Goal: Information Seeking & Learning: Learn about a topic

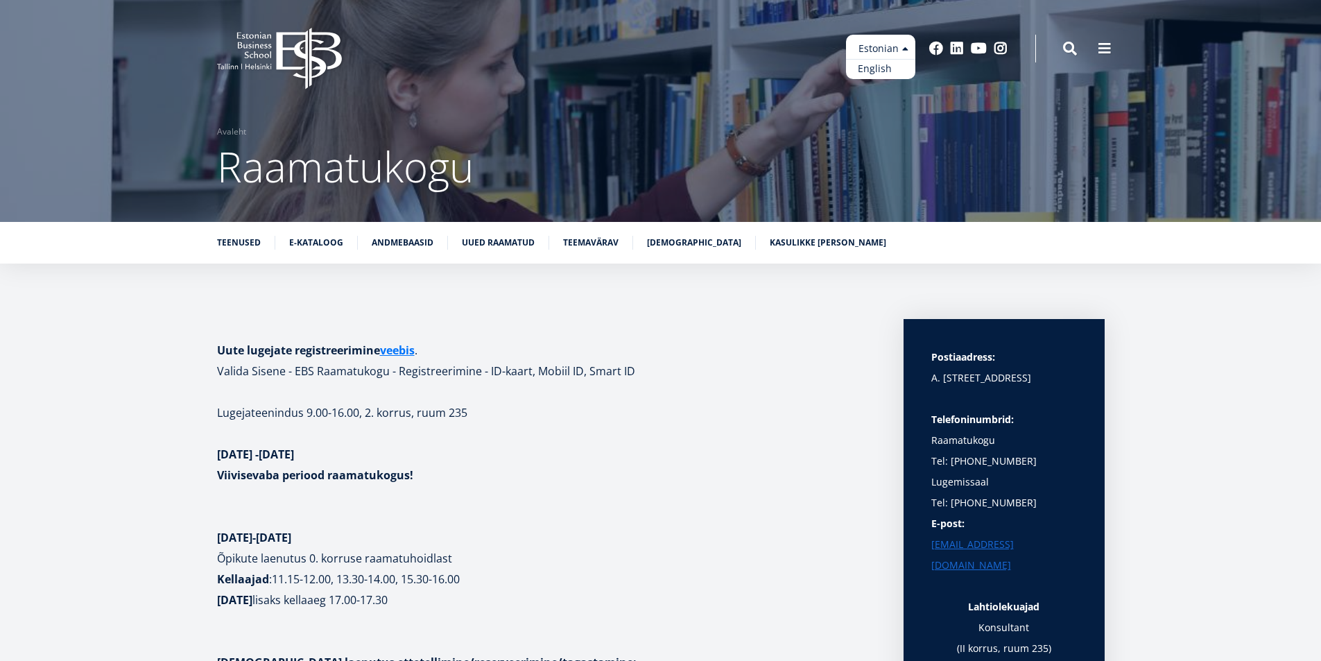
click at [883, 71] on link "English" at bounding box center [880, 69] width 69 height 20
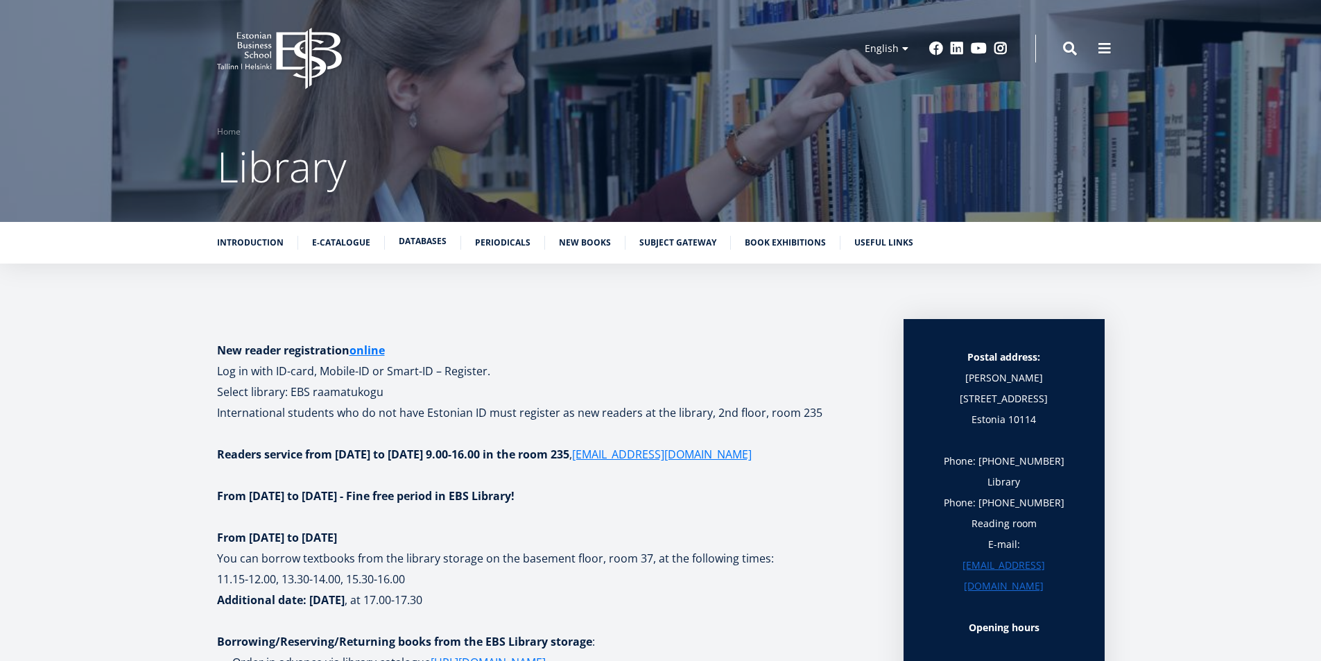
click at [426, 240] on link "Databases" at bounding box center [423, 241] width 48 height 14
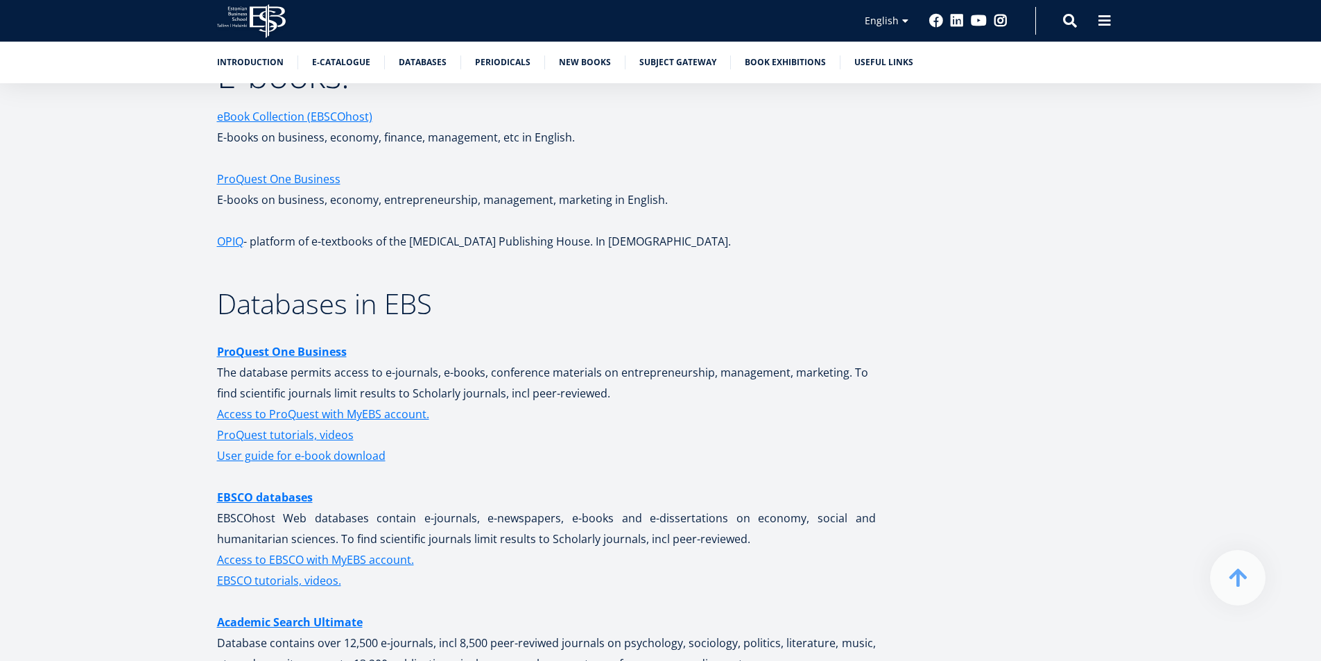
scroll to position [2074, 0]
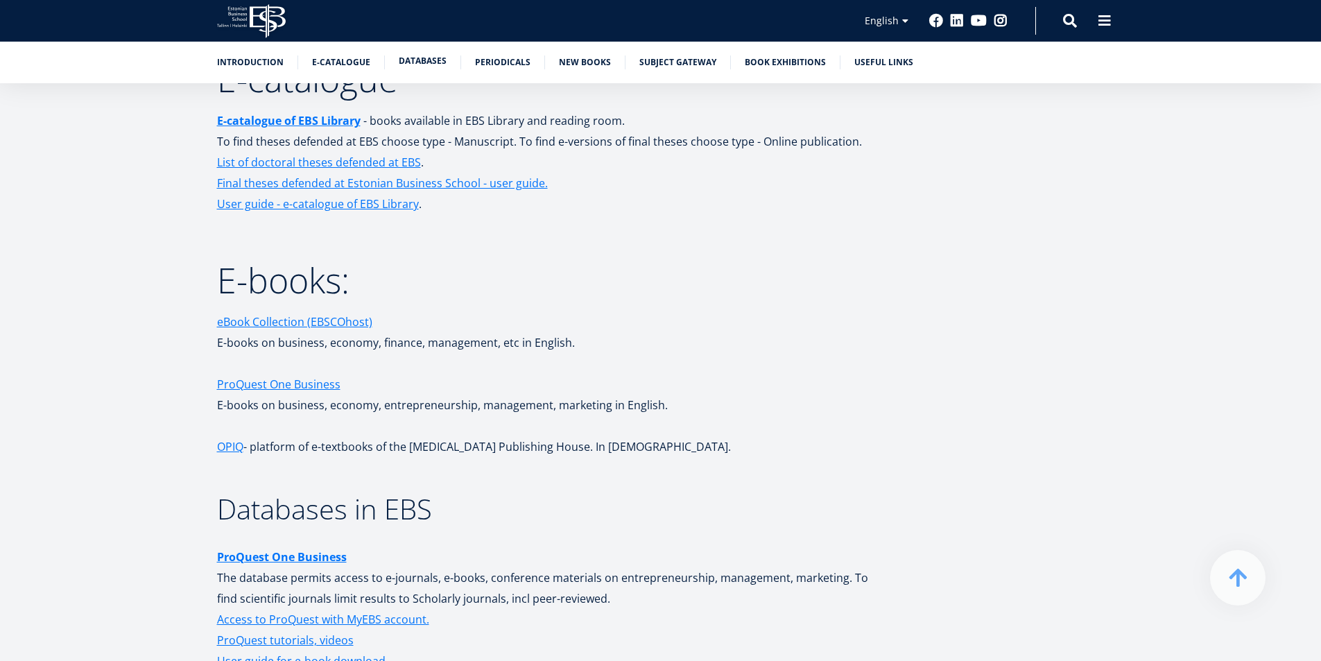
click at [422, 68] on li "Databases" at bounding box center [430, 62] width 62 height 14
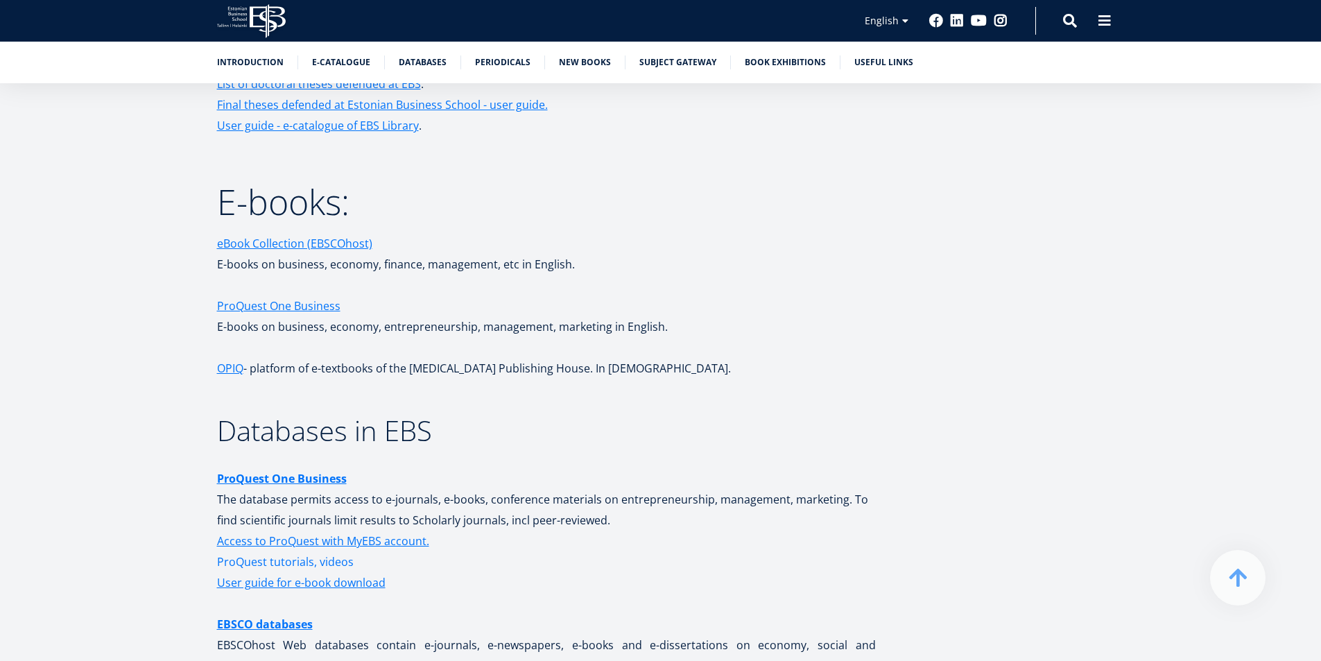
scroll to position [2282, 0]
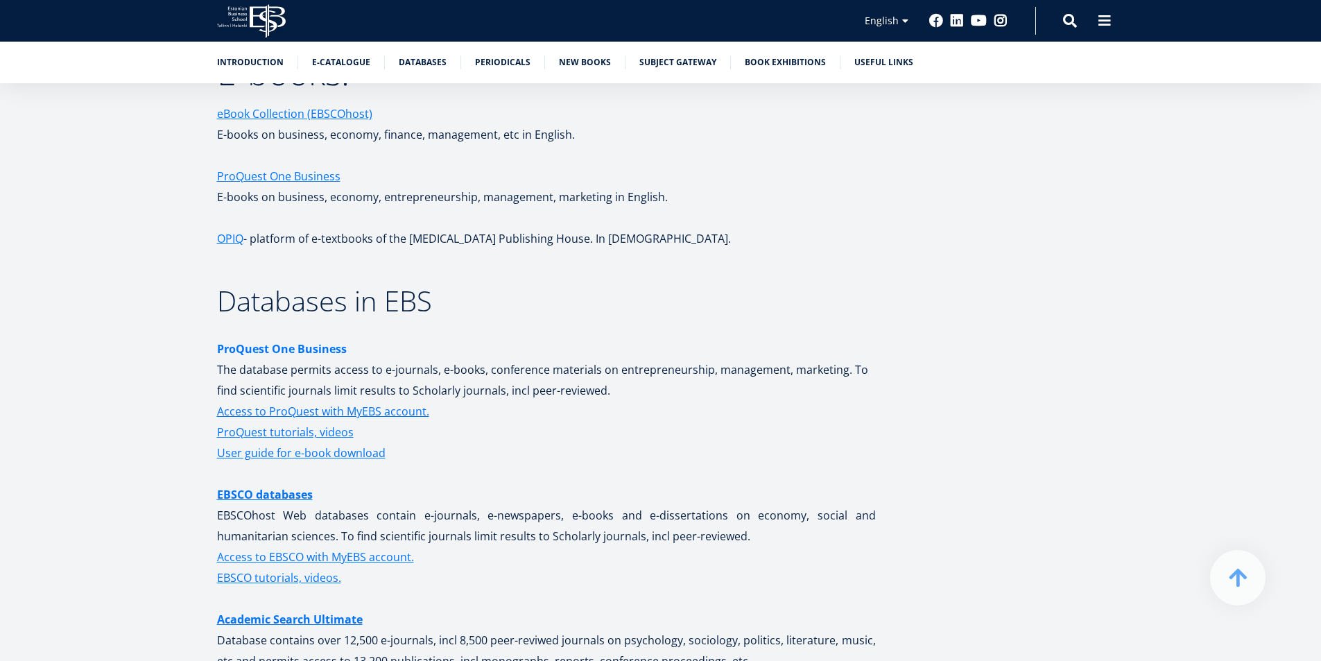
click at [313, 351] on strong "ProQuest One Business" at bounding box center [282, 348] width 130 height 15
click at [267, 492] on link "EBSCO databases" at bounding box center [265, 494] width 96 height 21
